Goal: Task Accomplishment & Management: Use online tool/utility

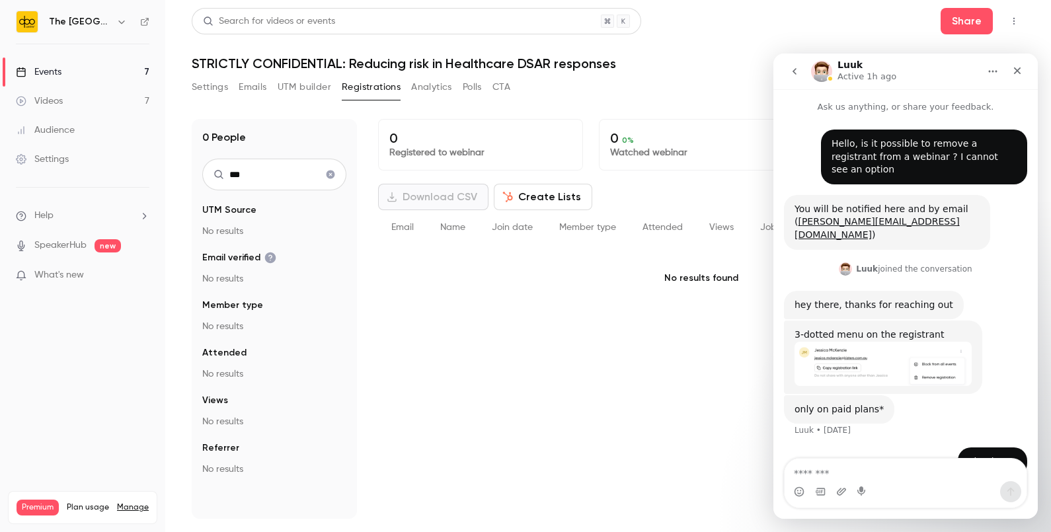
scroll to position [6, 0]
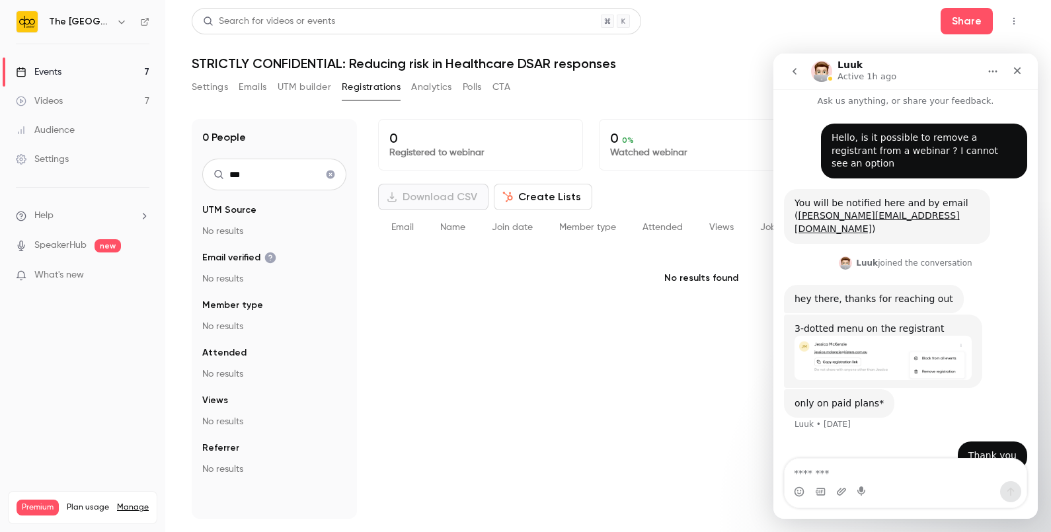
click at [82, 63] on link "Events 7" at bounding box center [82, 72] width 165 height 29
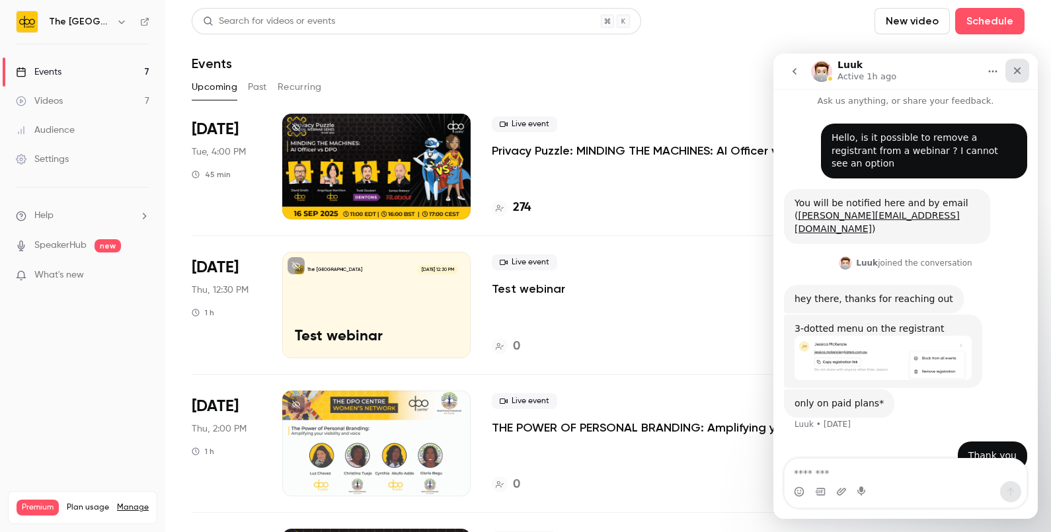
click at [1015, 75] on icon "Close" at bounding box center [1017, 70] width 11 height 11
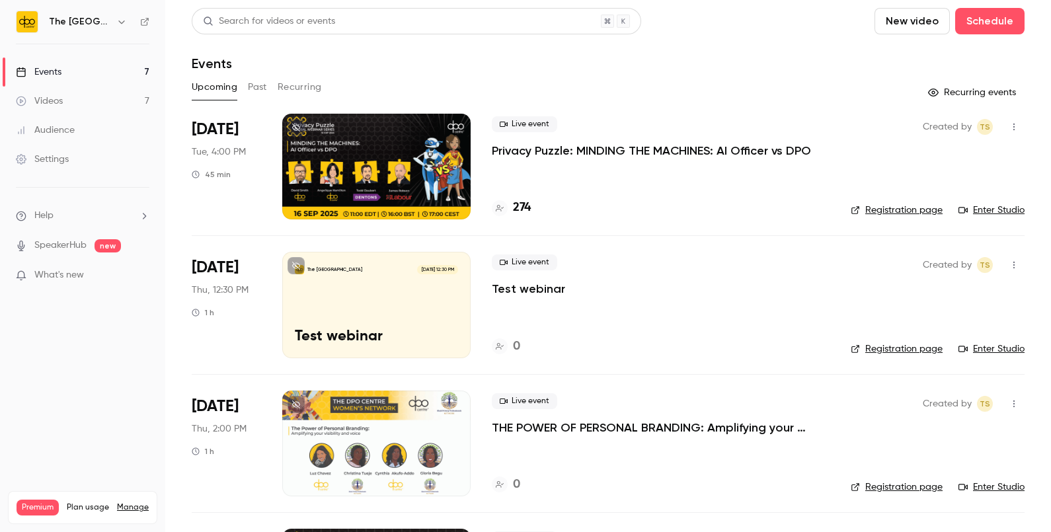
click at [426, 308] on div "The [GEOGRAPHIC_DATA] [DATE] 12:30 PM Test webinar" at bounding box center [376, 305] width 188 height 106
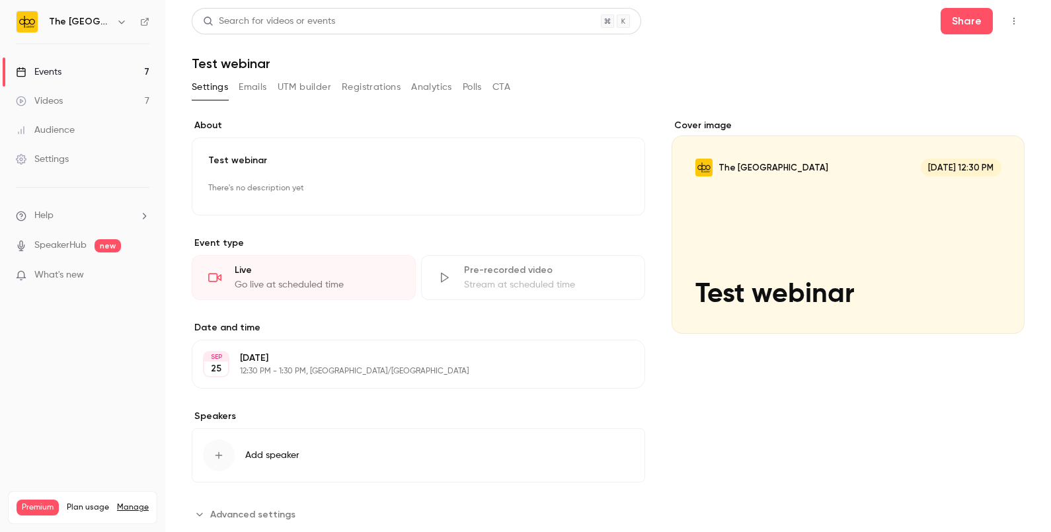
click at [1009, 20] on icon "button" at bounding box center [1014, 21] width 11 height 9
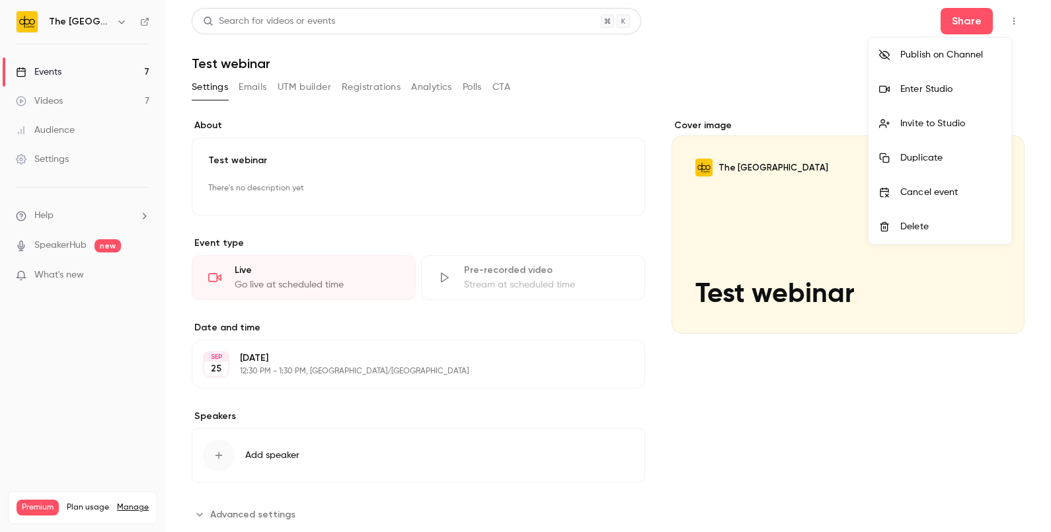
click at [924, 77] on li "Enter Studio" at bounding box center [939, 89] width 143 height 34
